Goal: Information Seeking & Learning: Learn about a topic

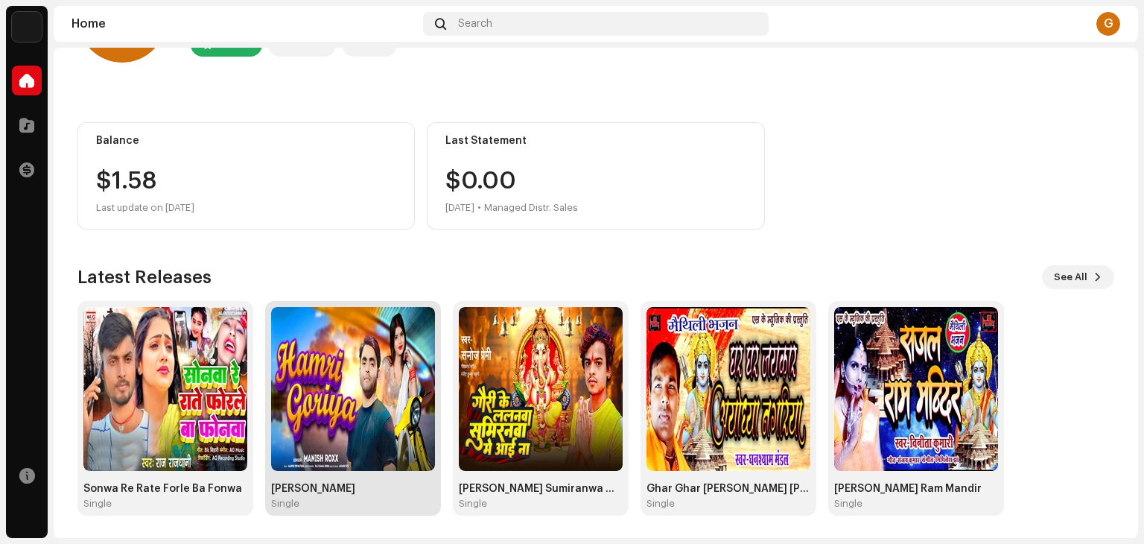
scroll to position [100, 0]
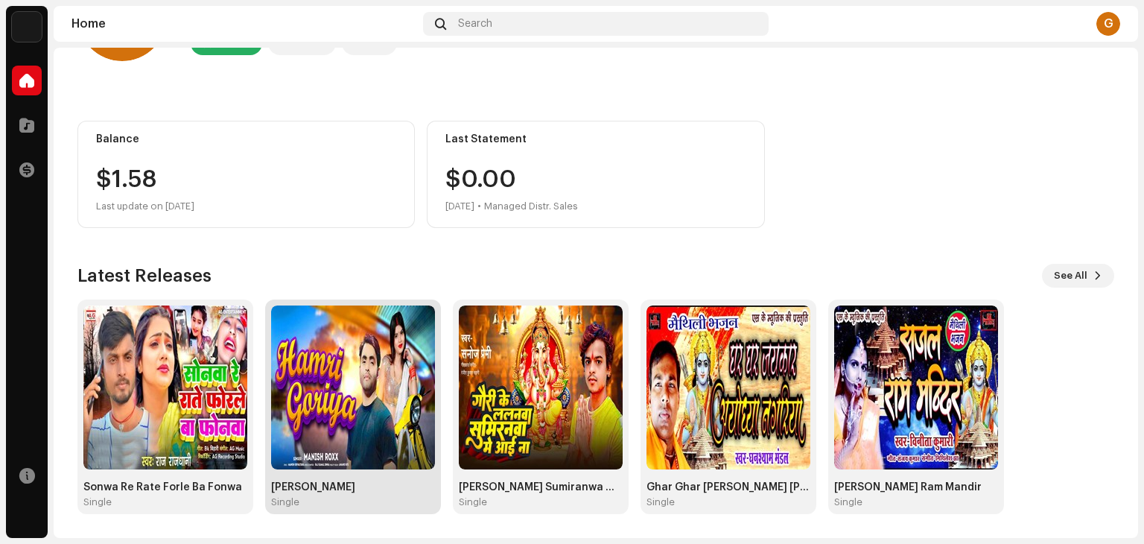
click at [334, 370] on img at bounding box center [353, 387] width 164 height 164
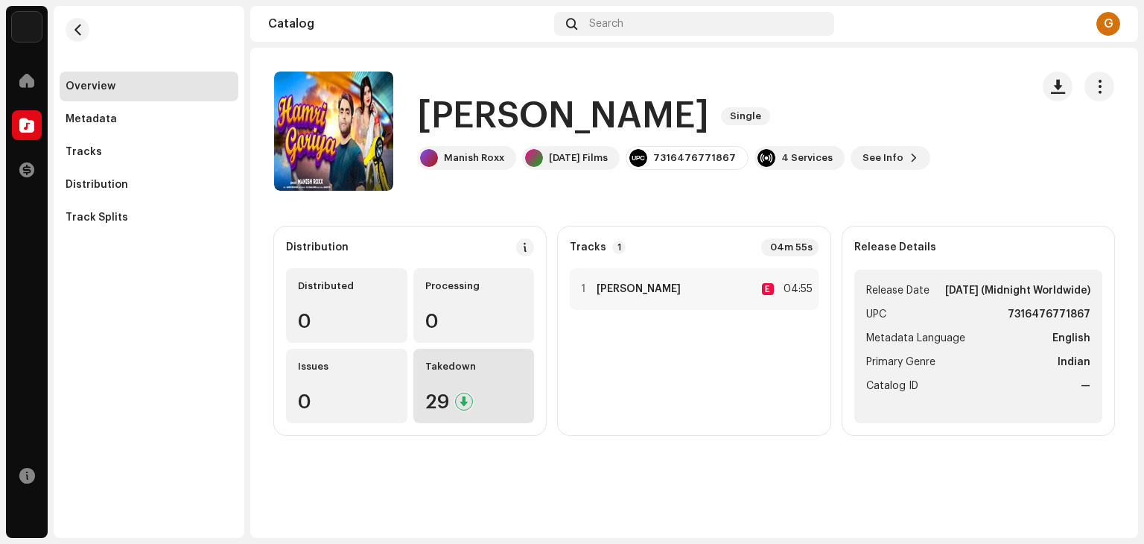
click at [453, 394] on div "29" at bounding box center [474, 401] width 98 height 19
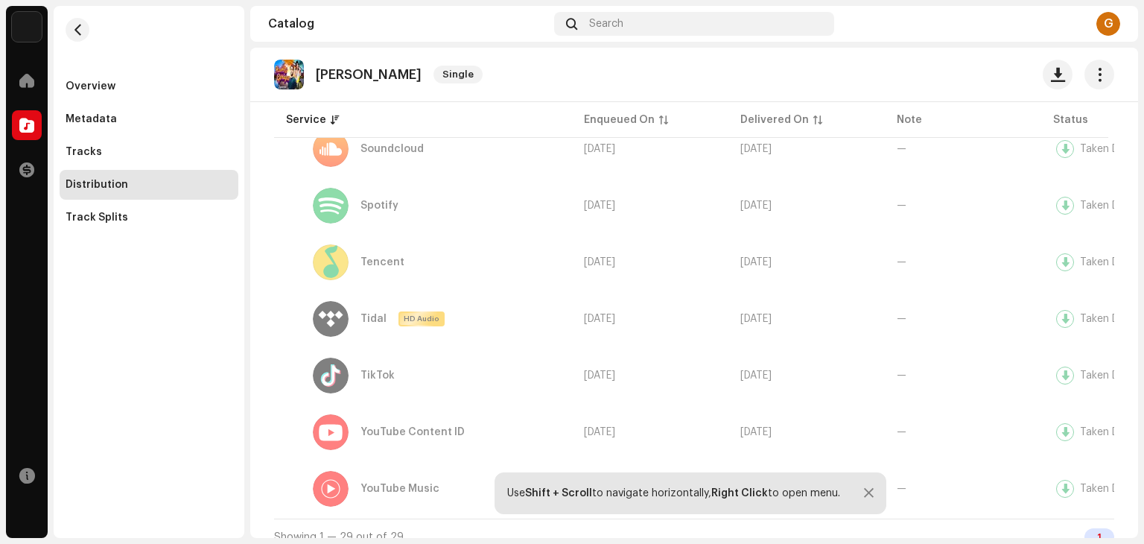
scroll to position [1490, 0]
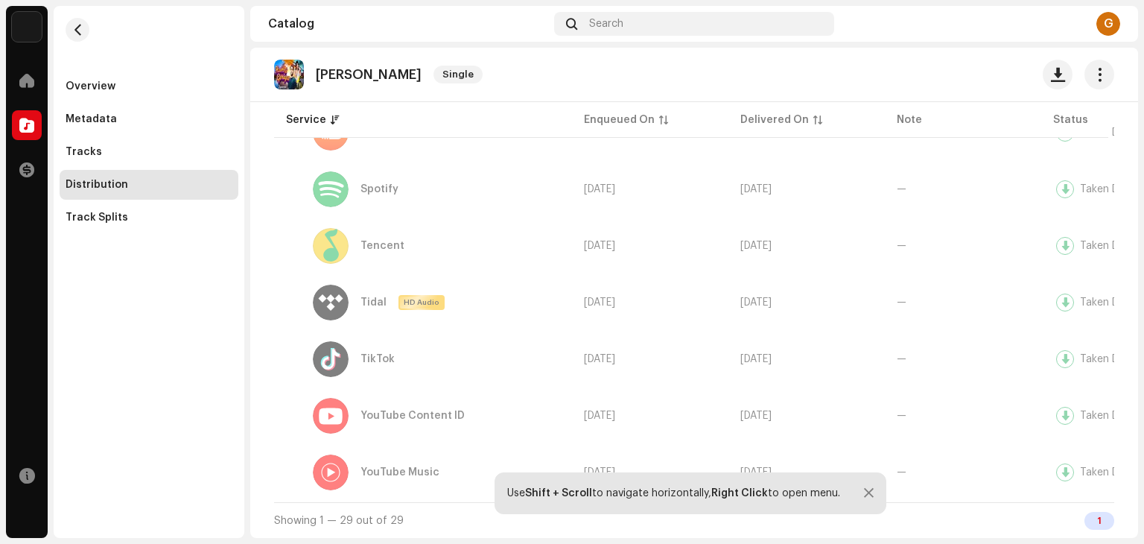
click at [868, 489] on div at bounding box center [869, 493] width 10 height 12
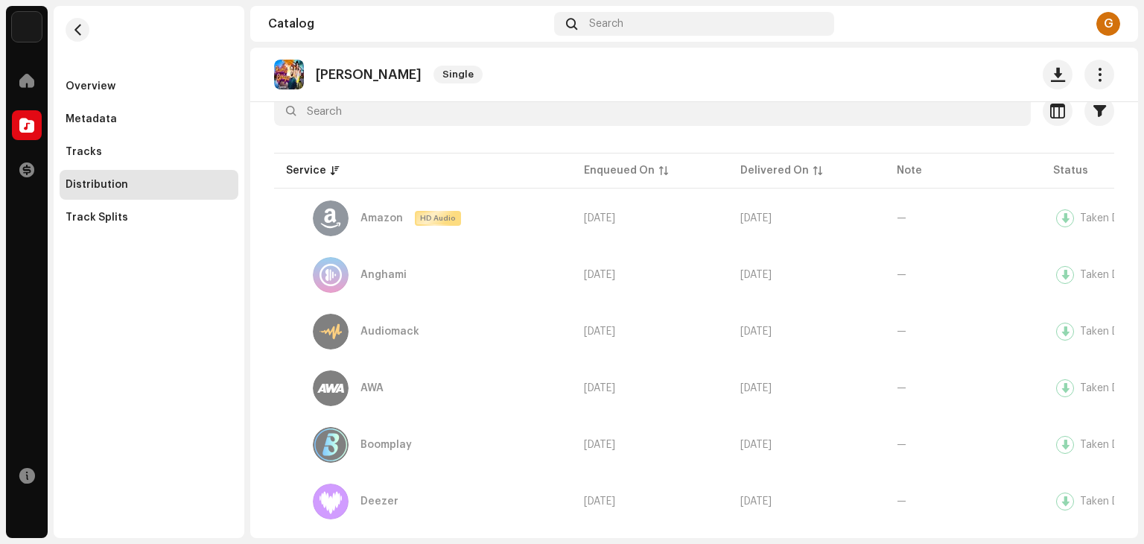
scroll to position [0, 0]
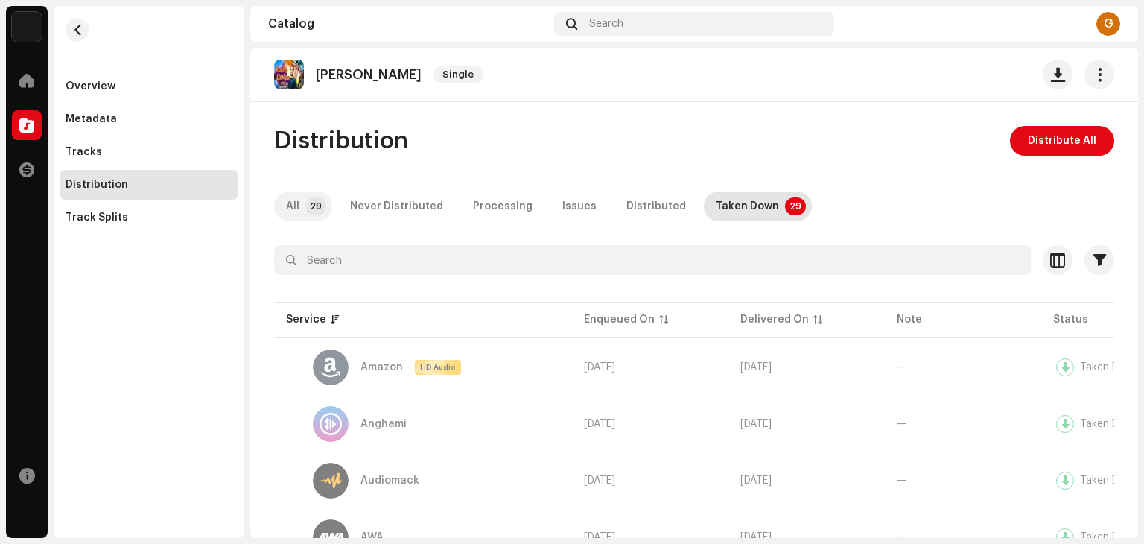
click at [303, 206] on p-tab "All 29" at bounding box center [303, 206] width 58 height 30
click at [399, 203] on div "Never Distributed" at bounding box center [396, 206] width 93 height 30
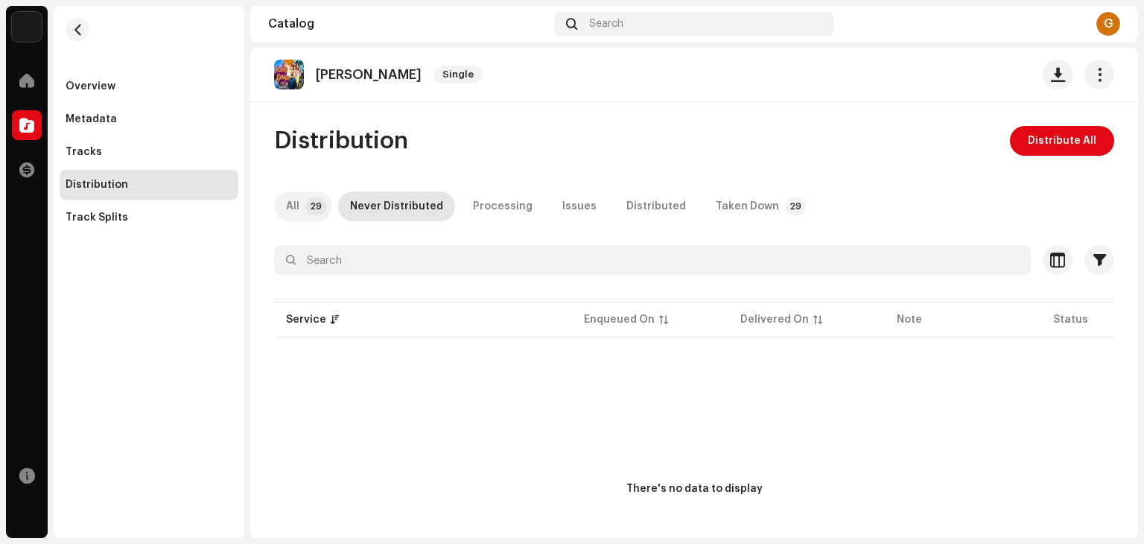
click at [305, 197] on p-tab "All 29" at bounding box center [303, 206] width 58 height 30
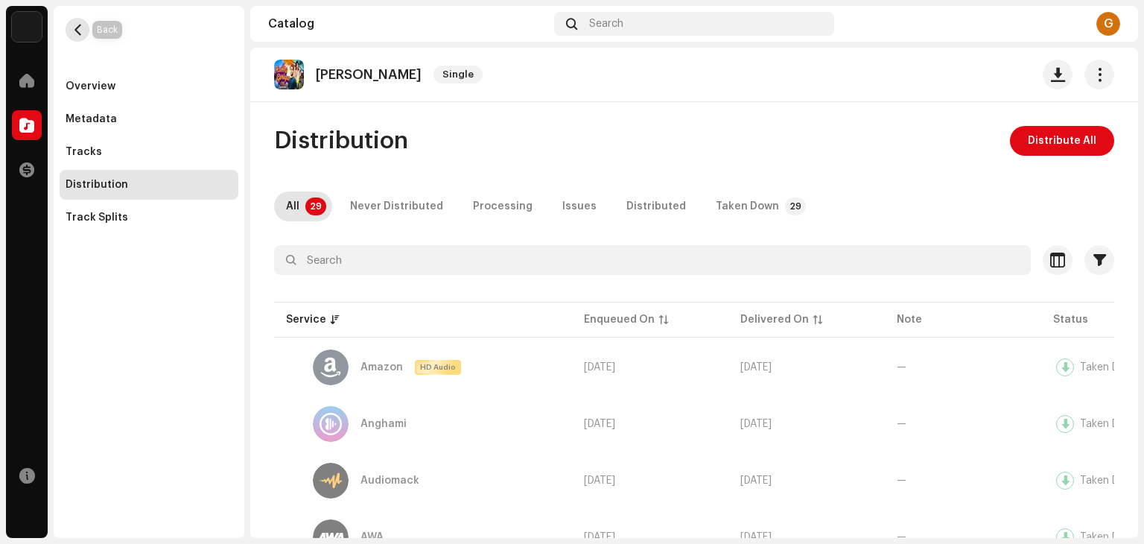
click at [74, 34] on span "button" at bounding box center [77, 30] width 11 height 12
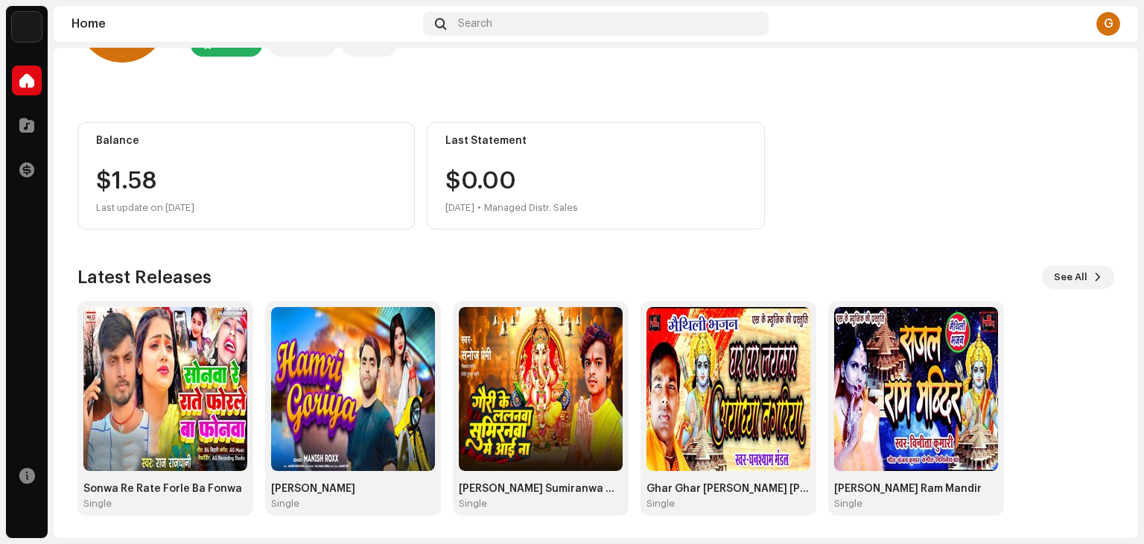
scroll to position [100, 0]
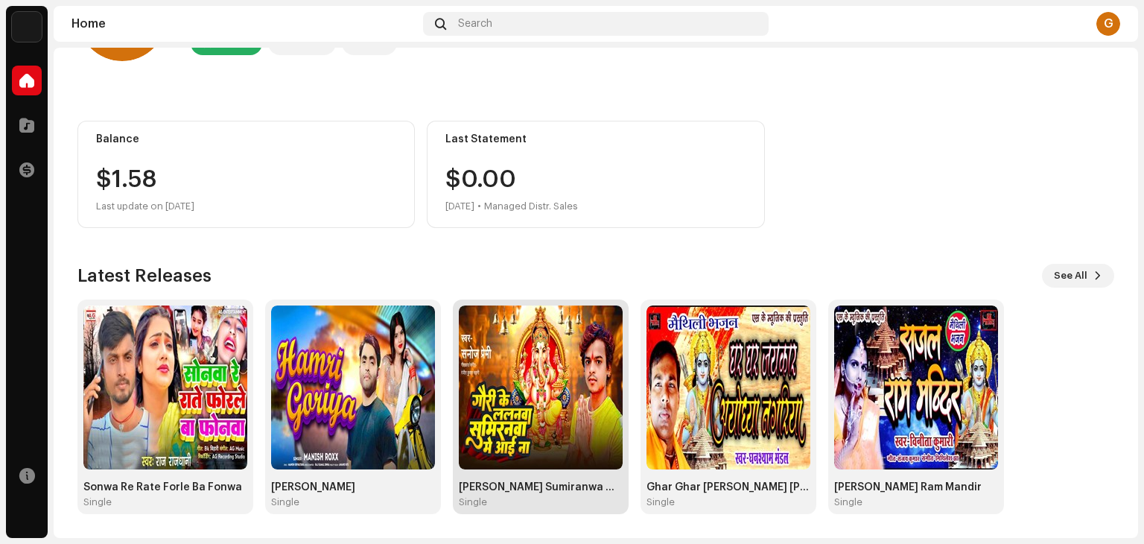
click at [543, 379] on img at bounding box center [541, 387] width 164 height 164
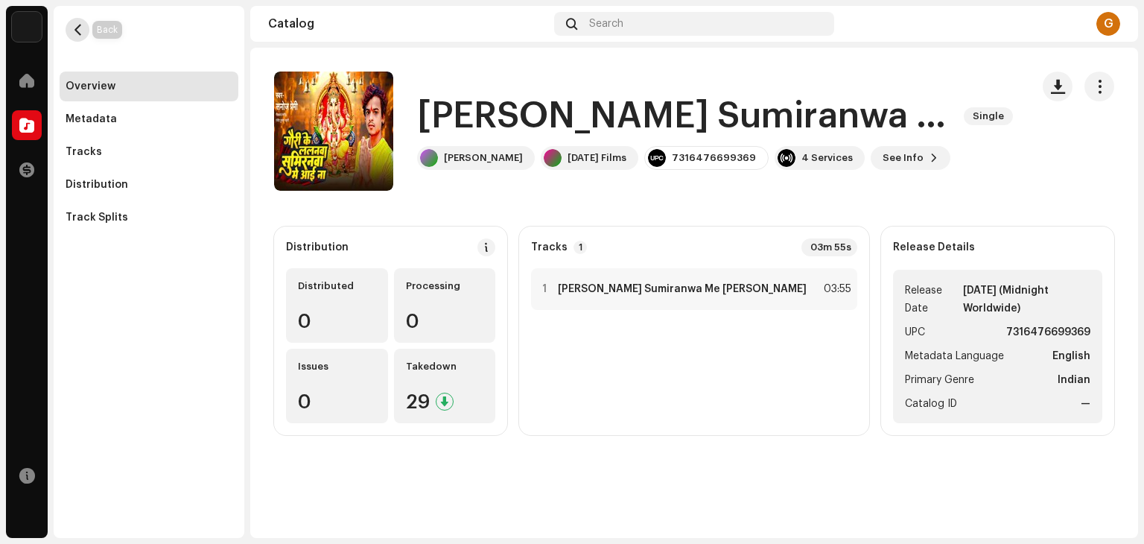
click at [76, 28] on span "button" at bounding box center [77, 30] width 11 height 12
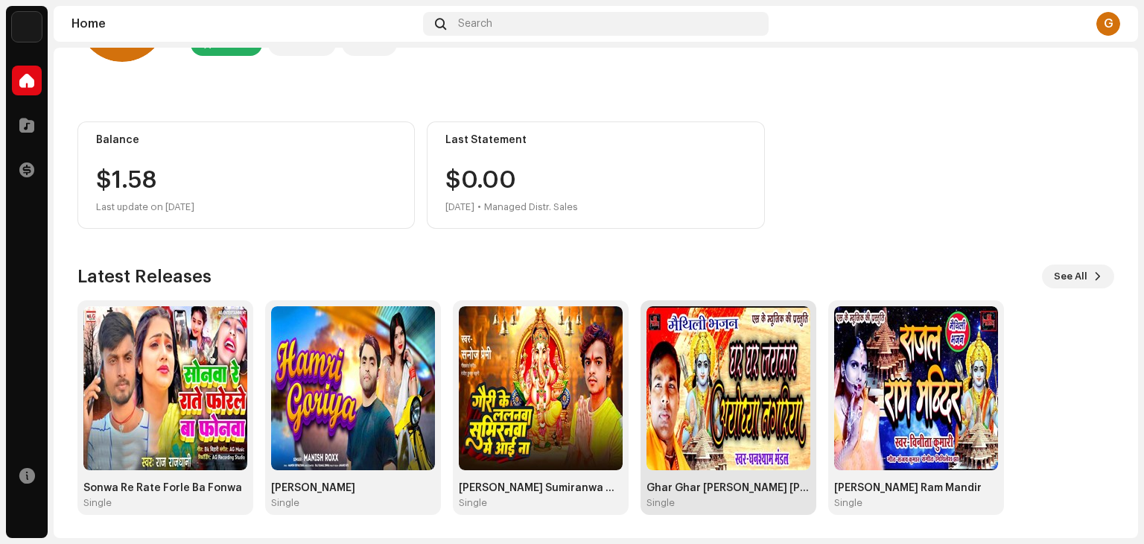
scroll to position [100, 0]
click at [738, 402] on img at bounding box center [729, 387] width 164 height 164
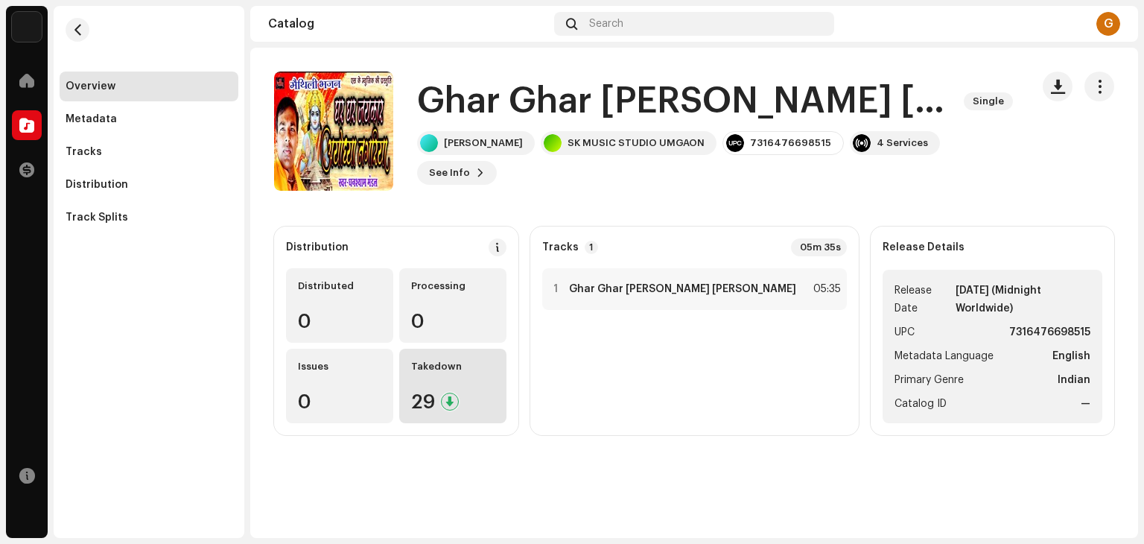
click at [490, 362] on div "Takedown" at bounding box center [452, 367] width 83 height 12
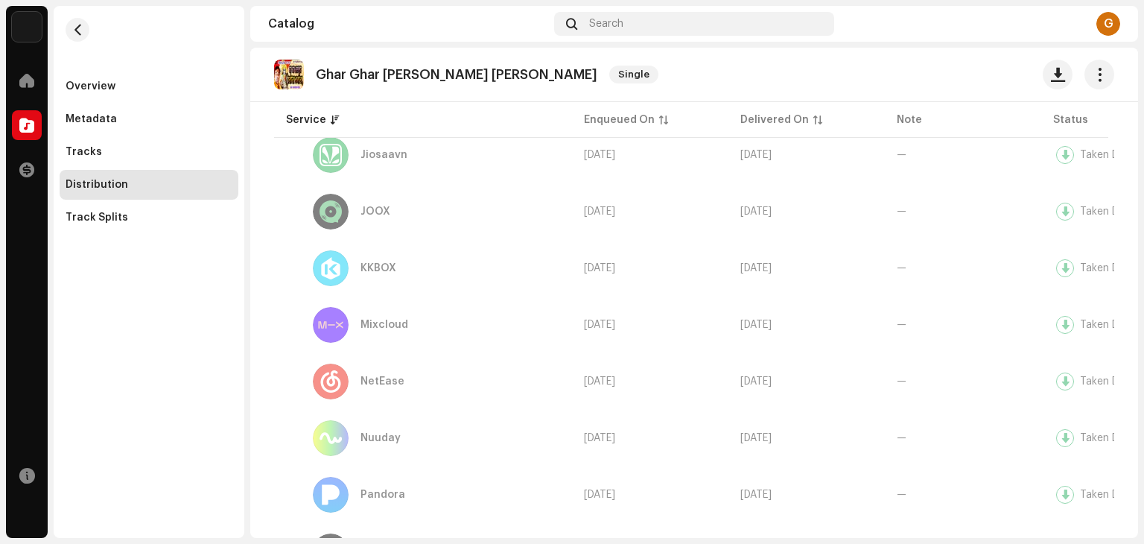
scroll to position [745, 0]
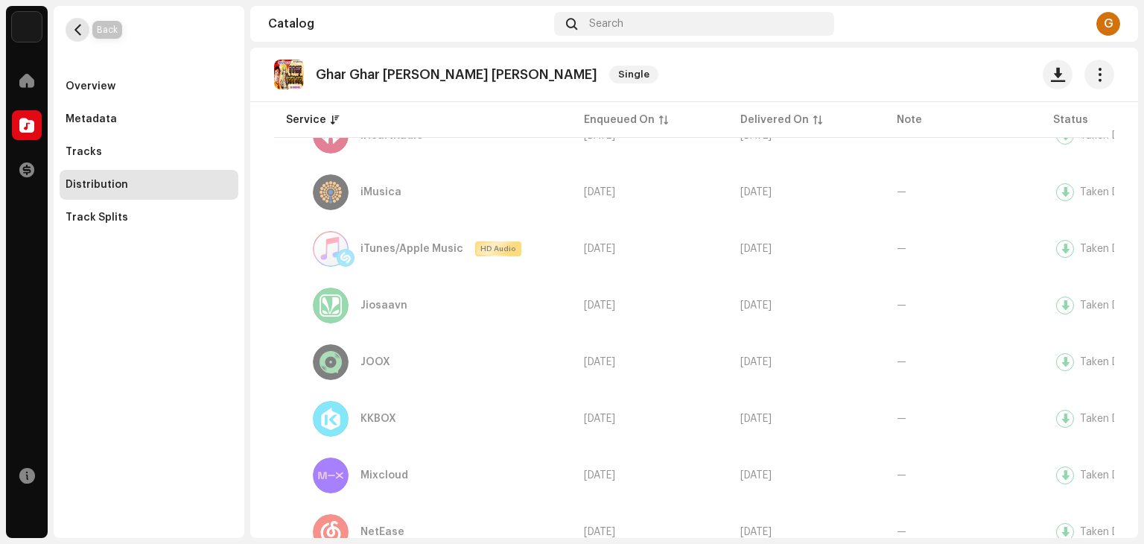
click at [67, 24] on button "button" at bounding box center [78, 30] width 24 height 24
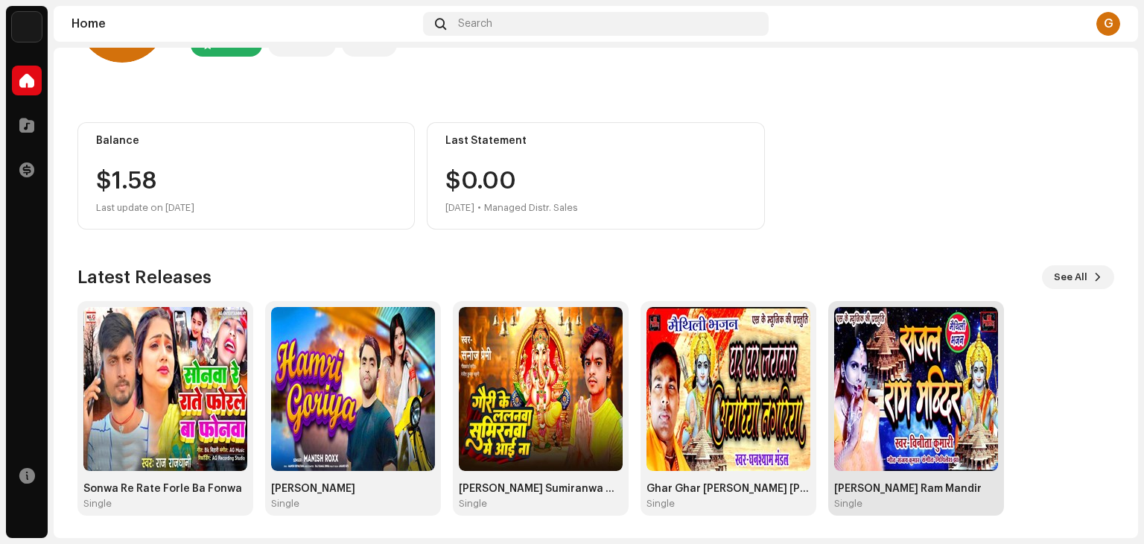
scroll to position [100, 0]
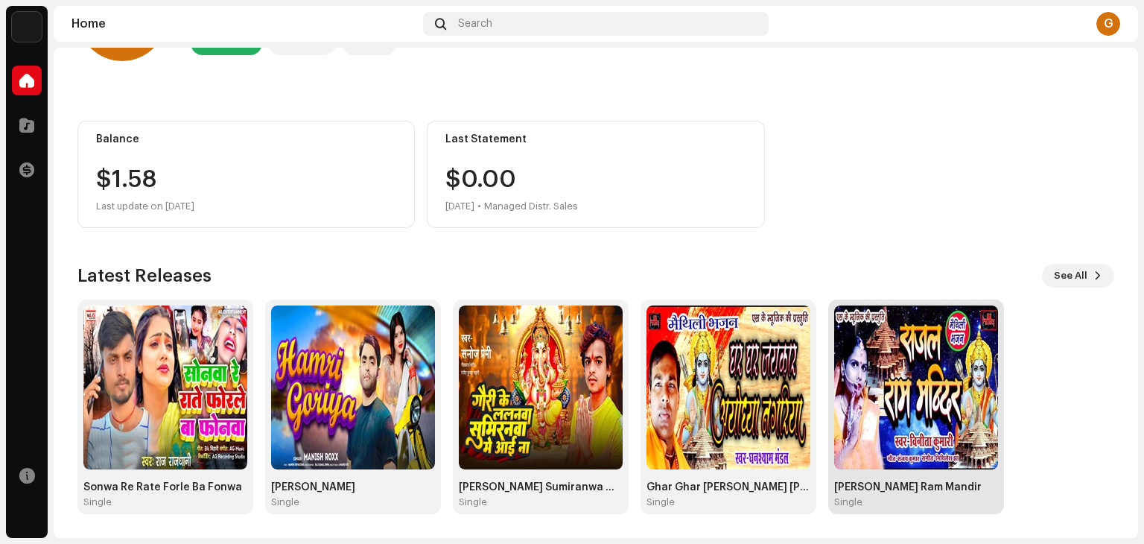
click at [918, 376] on img at bounding box center [916, 387] width 164 height 164
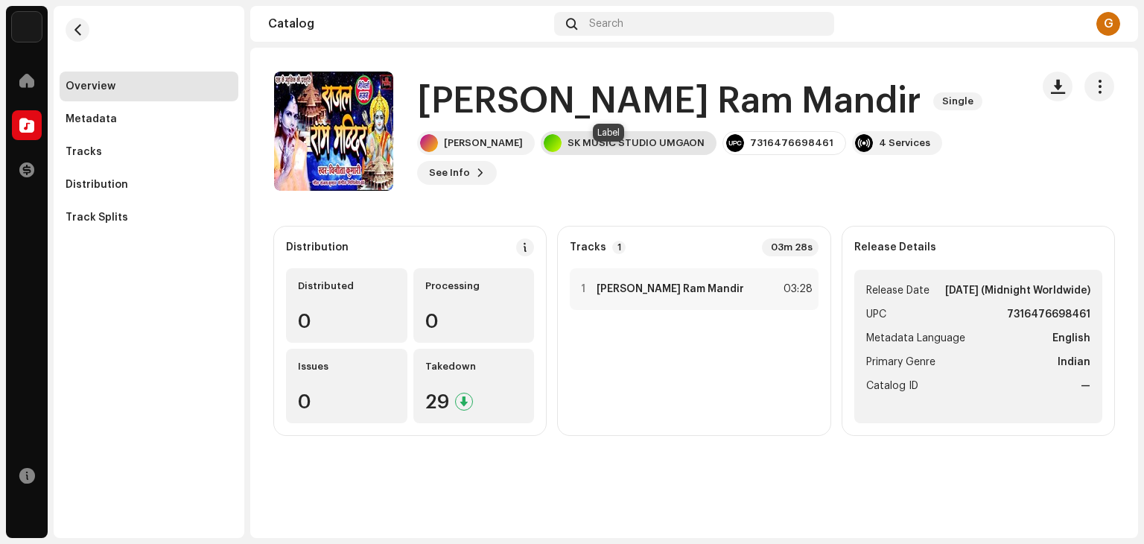
click at [621, 149] on div "SK MUSIC STUDIO UMGAON" at bounding box center [636, 143] width 137 height 12
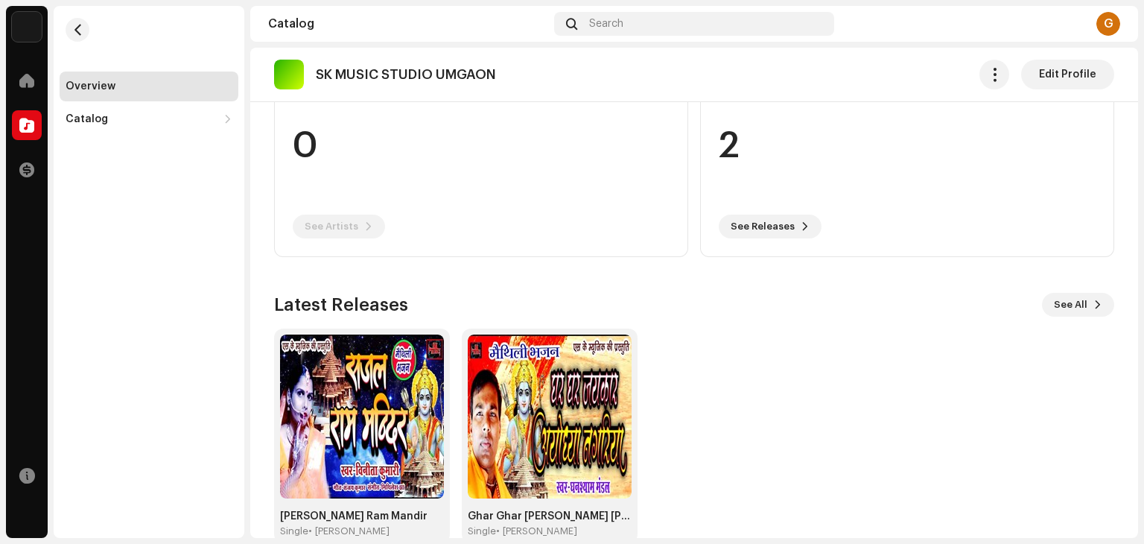
scroll to position [209, 0]
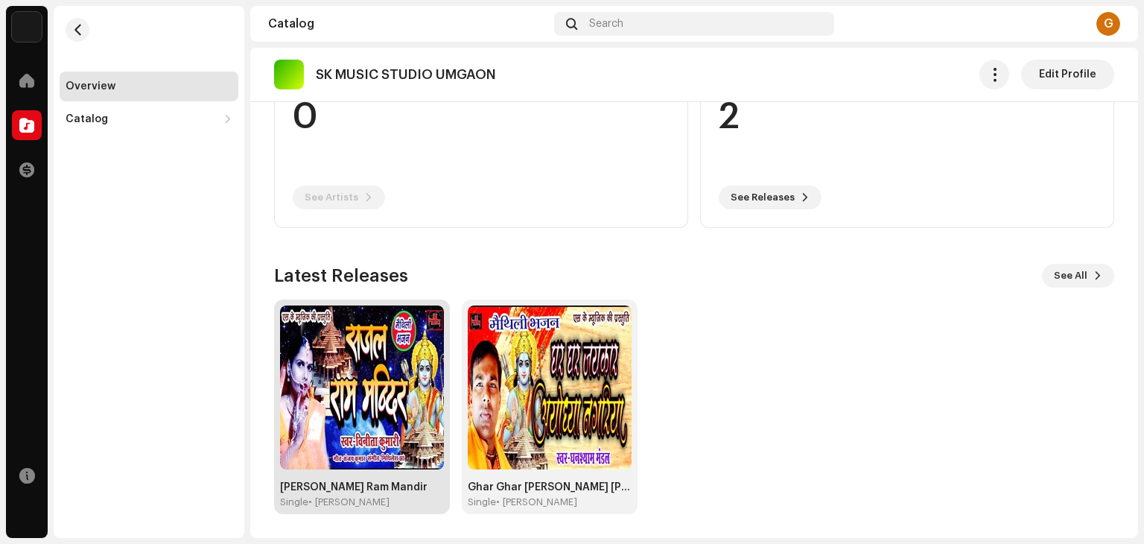
click at [394, 397] on img at bounding box center [362, 387] width 164 height 164
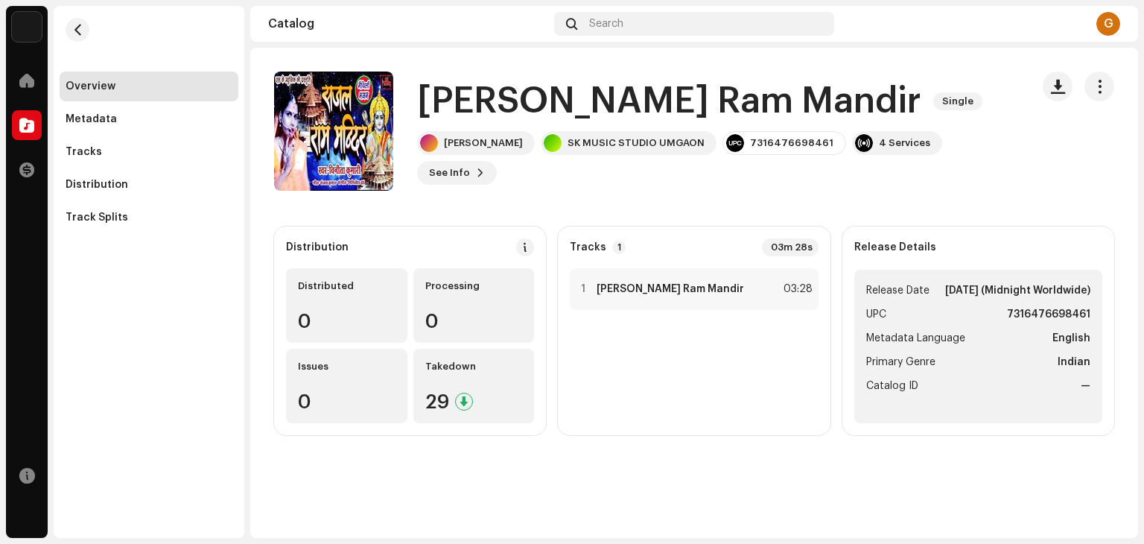
click at [596, 239] on div "Tracks 1 03m 28s" at bounding box center [694, 247] width 248 height 18
click at [723, 245] on div "Tracks 1 03m 28s" at bounding box center [694, 247] width 248 height 18
click at [879, 149] on div "4 Services" at bounding box center [904, 143] width 51 height 12
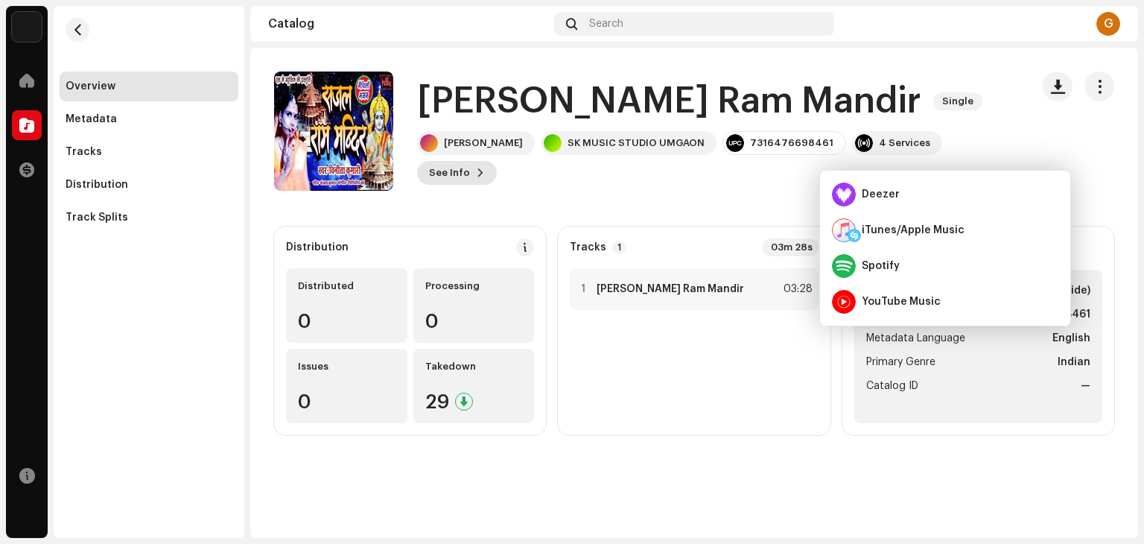
click at [470, 158] on span "See Info" at bounding box center [449, 173] width 41 height 30
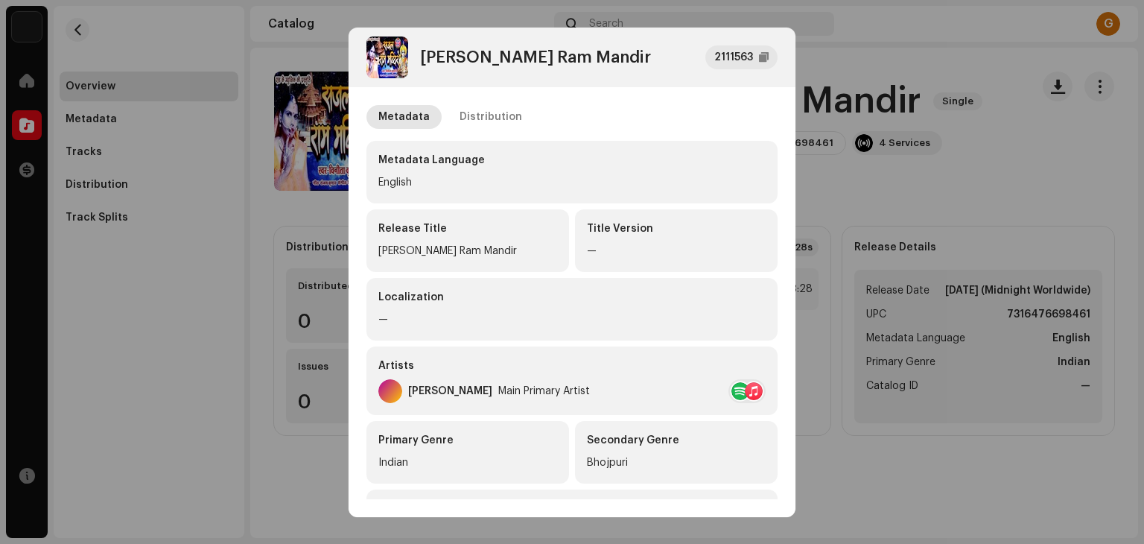
scroll to position [294, 0]
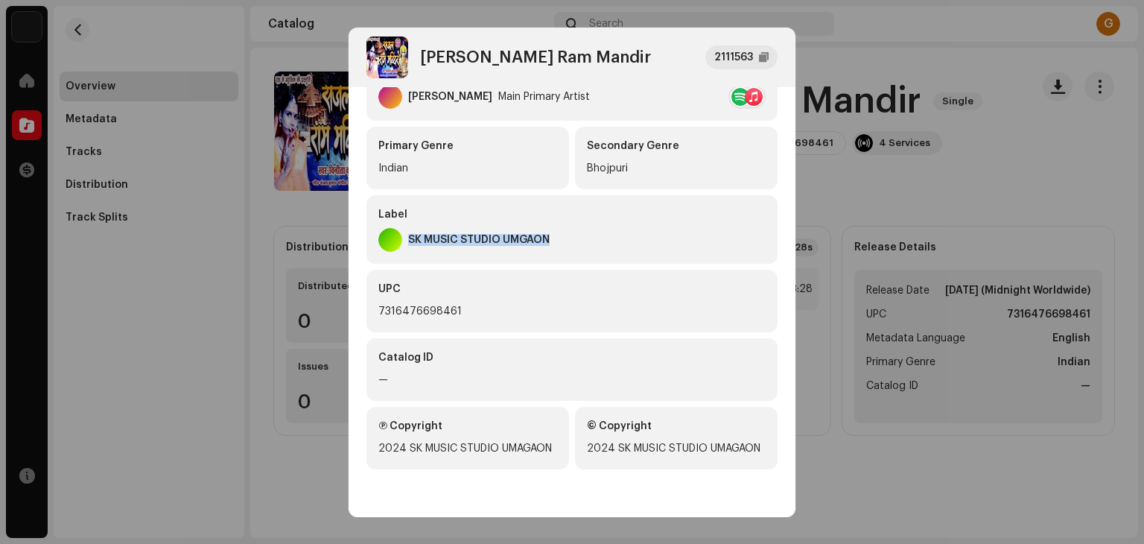
drag, startPoint x: 557, startPoint y: 241, endPoint x: 409, endPoint y: 239, distance: 148.3
click at [409, 239] on div "SK MUSIC STUDIO UMGAON" at bounding box center [571, 240] width 387 height 24
copy div "SK MUSIC STUDIO UMGAON"
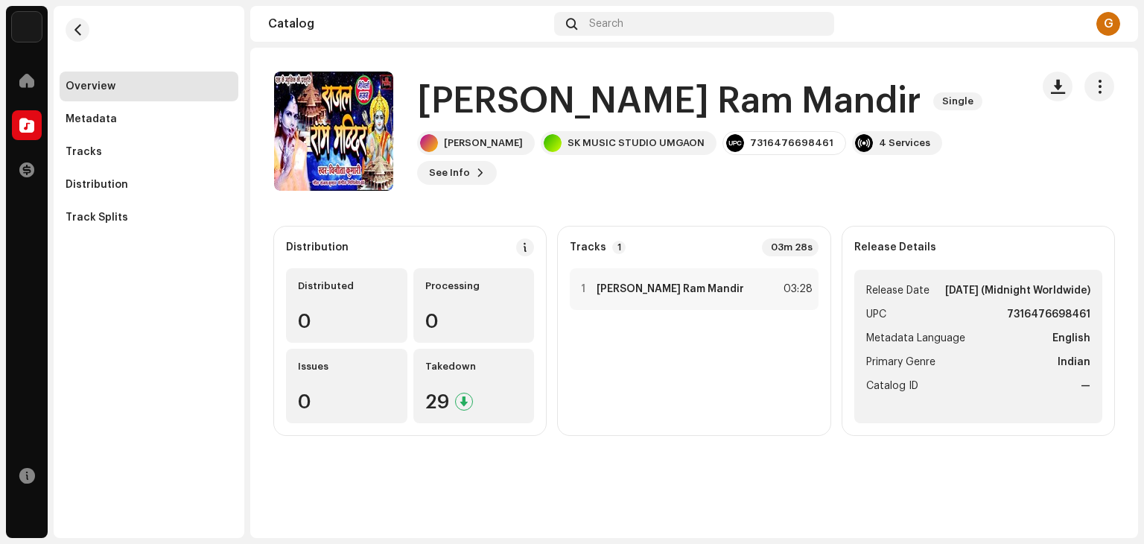
click at [908, 19] on div "[PERSON_NAME] Ram Mandir 2111563 Metadata Distribution Metadata Language Englis…" at bounding box center [572, 272] width 1144 height 544
click at [521, 245] on span at bounding box center [525, 247] width 10 height 12
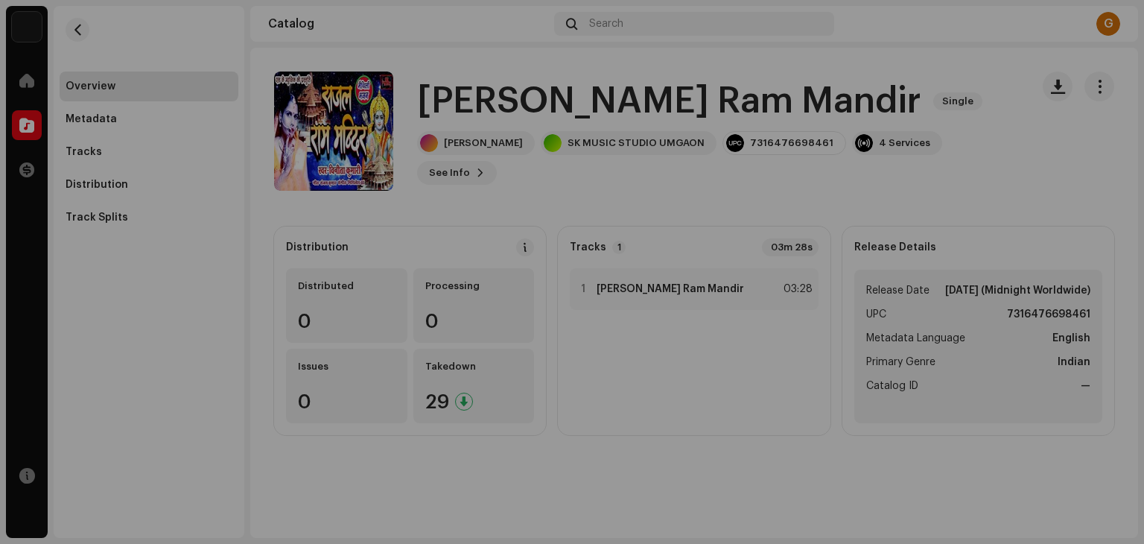
click at [894, 34] on div "DSP Guidelines for Delivery Lead Time We usually deliver your releases within h…" at bounding box center [572, 272] width 1144 height 544
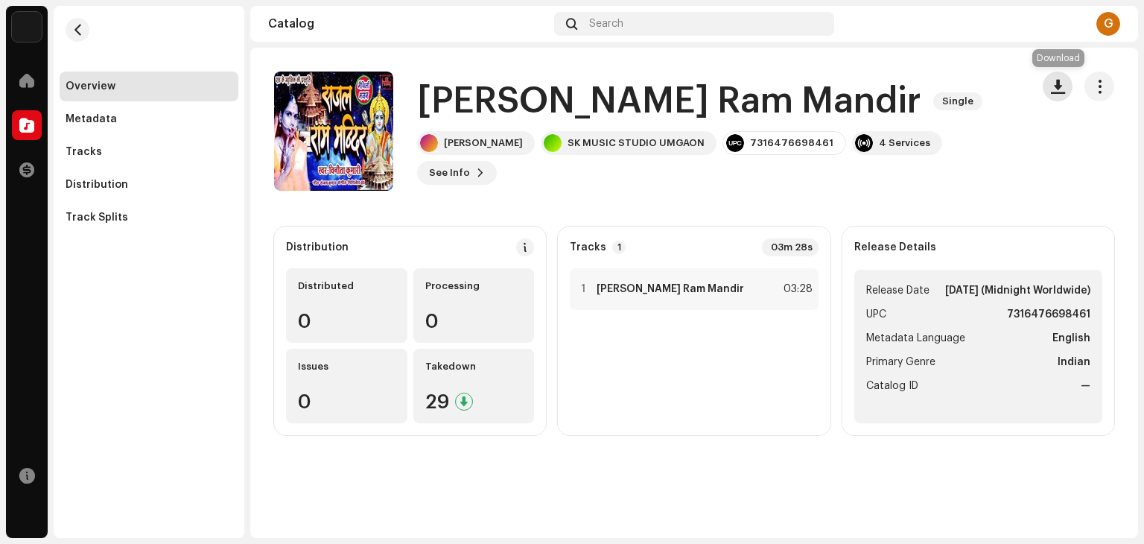
click at [1053, 85] on span "button" at bounding box center [1058, 86] width 14 height 12
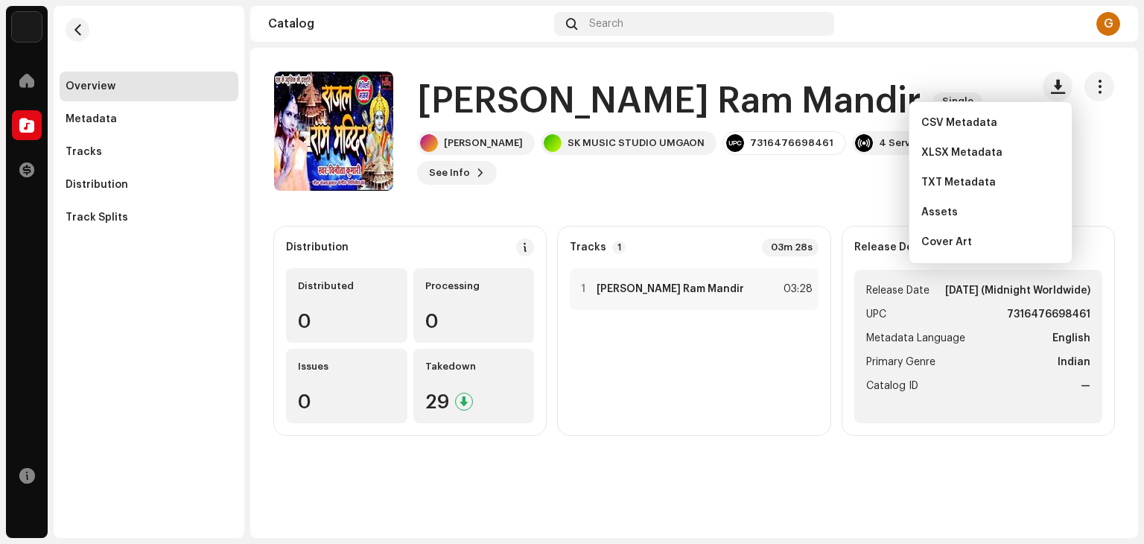
click at [881, 73] on div "[PERSON_NAME] Ram Mandir Single [PERSON_NAME] SK MUSIC STUDIO UMGAON 7316476698…" at bounding box center [646, 131] width 745 height 119
